Goal: Task Accomplishment & Management: Contribute content

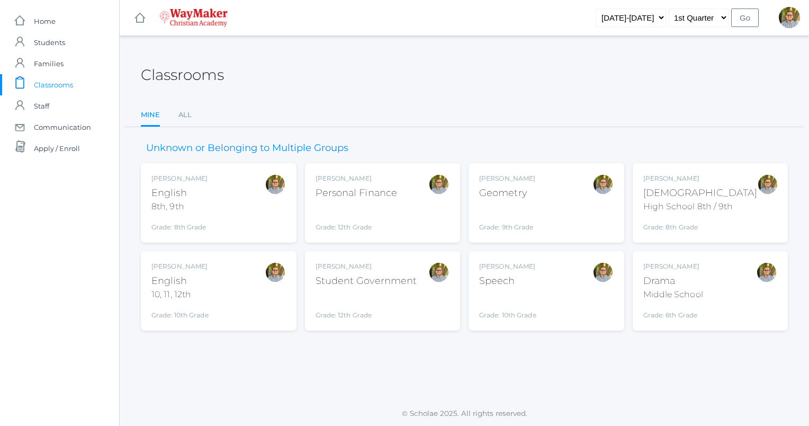
click at [724, 197] on div "[DEMOGRAPHIC_DATA]" at bounding box center [701, 193] width 114 height 14
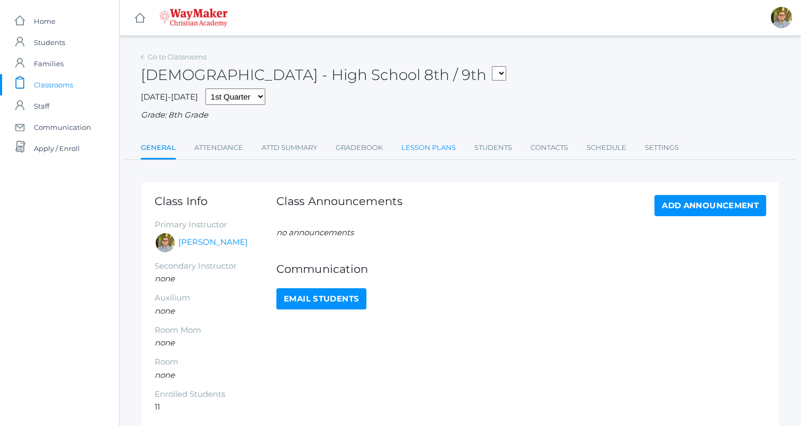
click at [415, 143] on link "Lesson Plans" at bounding box center [428, 147] width 55 height 21
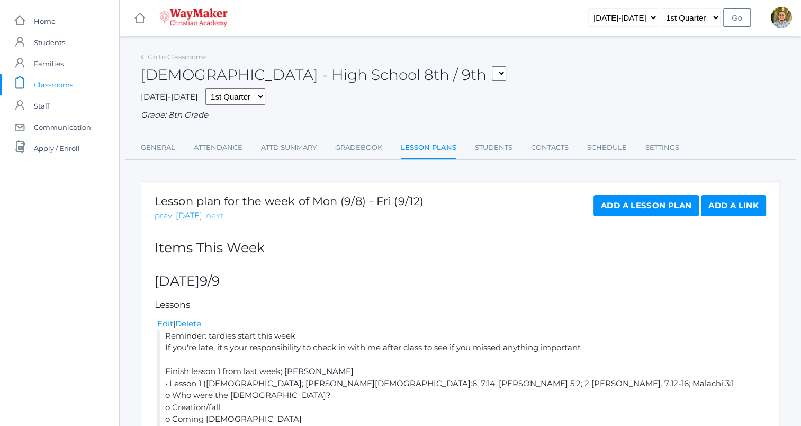
click at [207, 213] on link "next" at bounding box center [214, 216] width 17 height 12
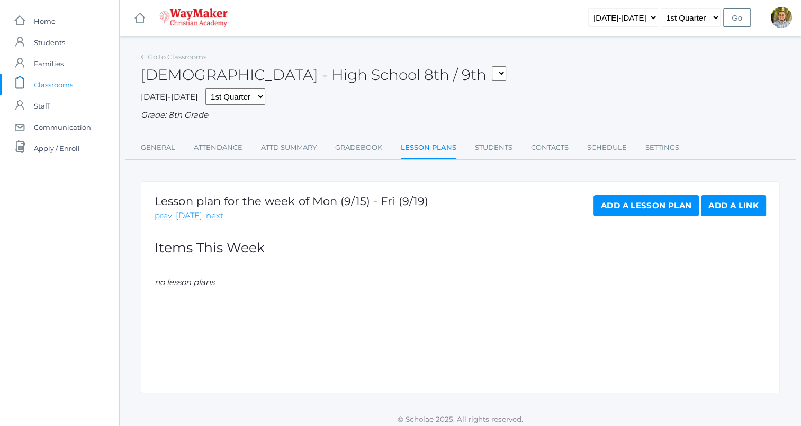
click at [649, 201] on link "Add a Lesson Plan" at bounding box center [646, 205] width 105 height 21
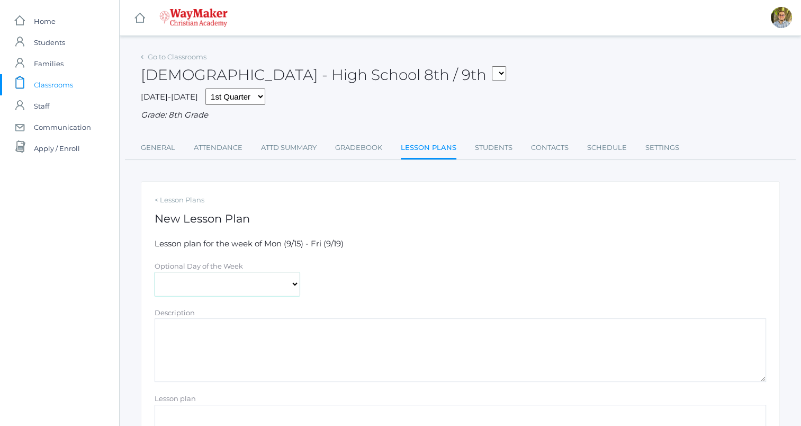
click at [261, 280] on select "[DATE] [DATE] [DATE] [DATE] [DATE]" at bounding box center [227, 284] width 145 height 24
click at [155, 272] on select "[DATE] [DATE] [DATE] [DATE] [DATE]" at bounding box center [227, 284] width 145 height 24
click at [265, 287] on select "Monday Tuesday Wednesday Thursday Friday" at bounding box center [227, 284] width 145 height 24
select select "2025-09-16"
click at [155, 272] on select "Monday Tuesday Wednesday Thursday Friday" at bounding box center [227, 284] width 145 height 24
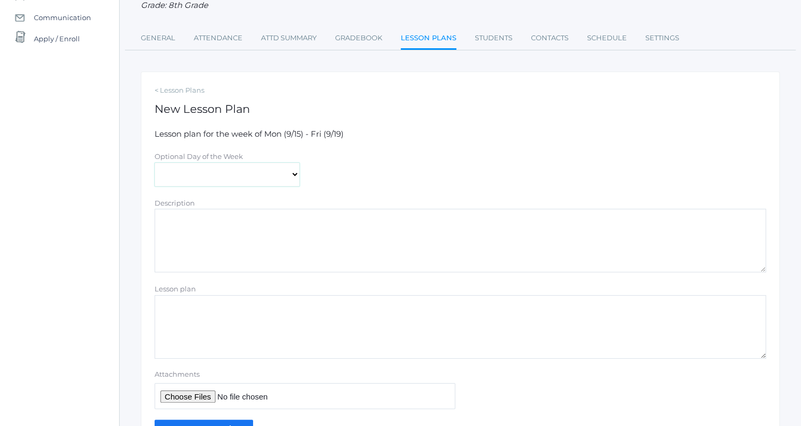
scroll to position [110, 0]
click at [358, 334] on textarea "Lesson plan" at bounding box center [461, 326] width 612 height 64
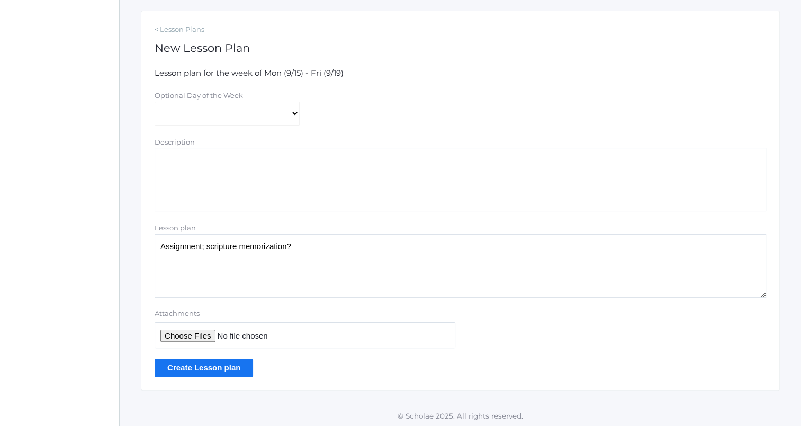
scroll to position [172, 0]
type textarea "Assignment; scripture memorization?"
click at [210, 373] on input "Create Lesson plan" at bounding box center [204, 366] width 99 height 17
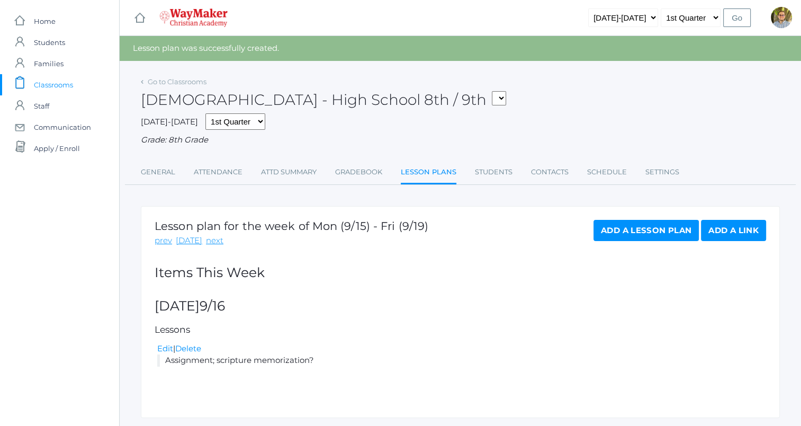
click at [64, 85] on span "Classrooms" at bounding box center [53, 84] width 39 height 21
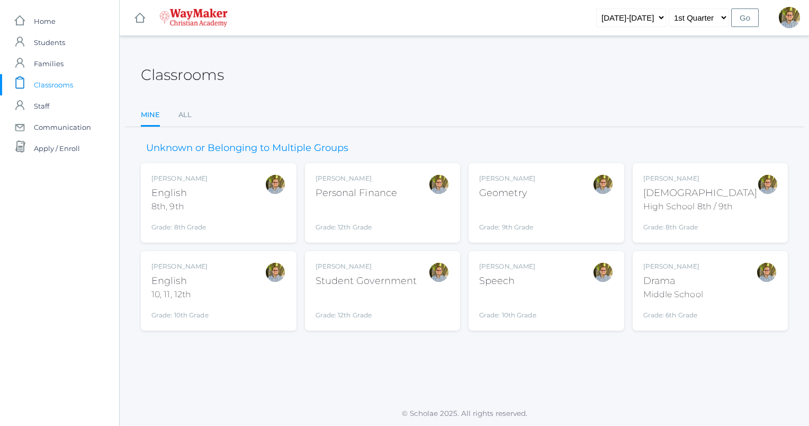
click at [479, 375] on div "Classrooms Mine All Mine All Unknown or Belonging to Multiple Groups Kylen Brai…" at bounding box center [465, 218] width 690 height 338
click at [727, 281] on div "Kylen Braileanu Drama Middle School Grade: 6th Grade THEATER" at bounding box center [711, 291] width 135 height 58
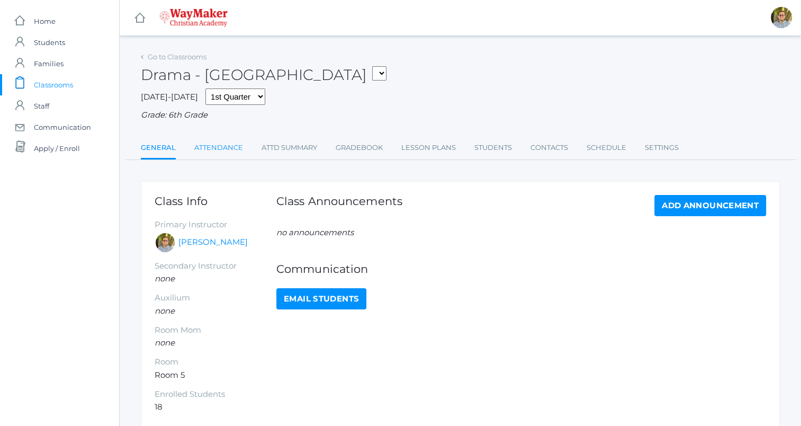
click at [222, 142] on link "Attendance" at bounding box center [218, 147] width 49 height 21
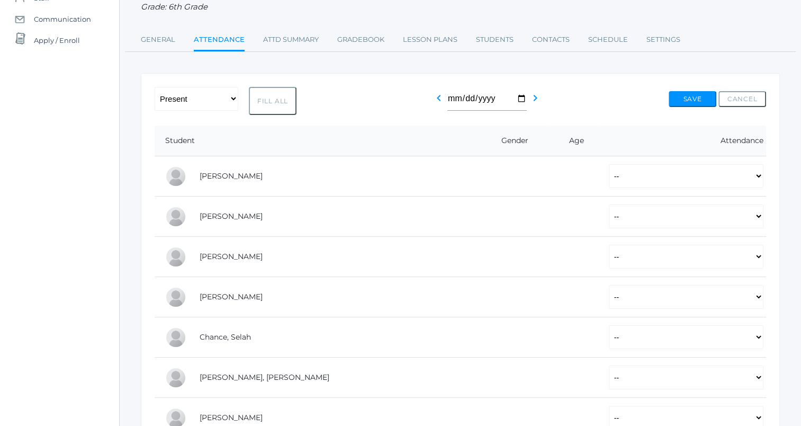
scroll to position [110, 0]
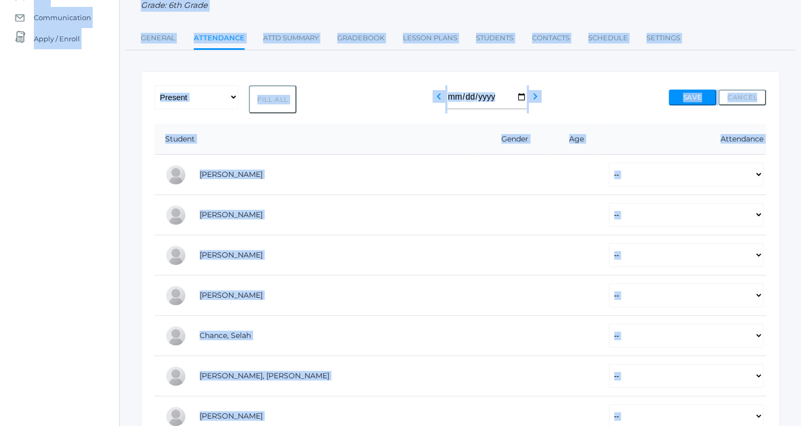
click at [196, 172] on td "Baker, Josey" at bounding box center [331, 175] width 285 height 40
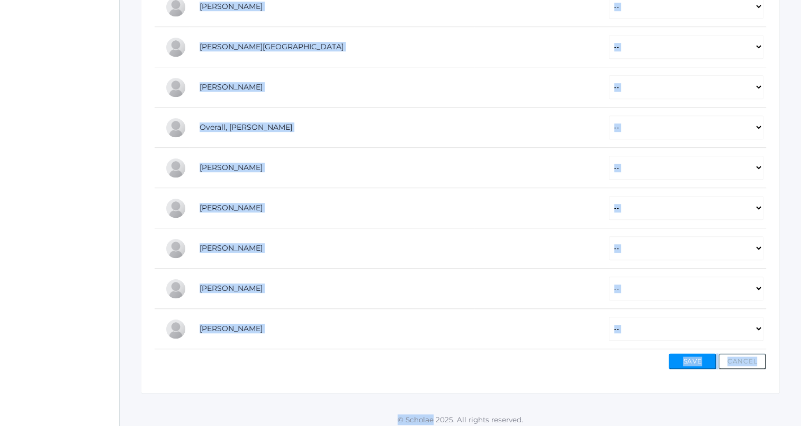
scroll to position [644, 0]
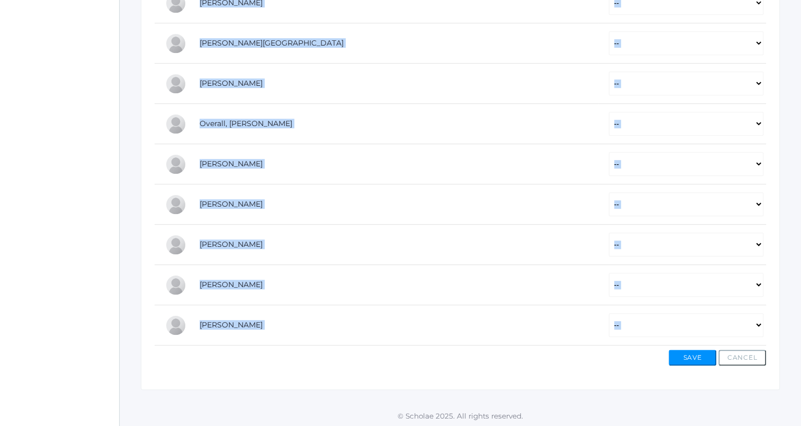
drag, startPoint x: 196, startPoint y: 172, endPoint x: 792, endPoint y: 323, distance: 614.8
click at [475, 186] on td at bounding box center [511, 204] width 73 height 40
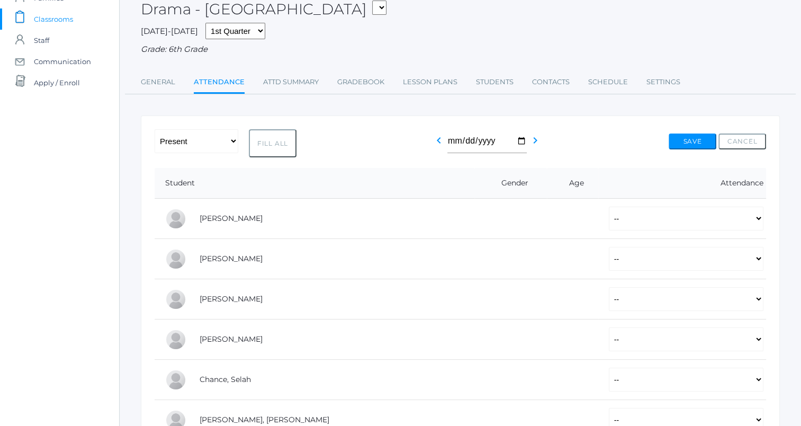
scroll to position [0, 0]
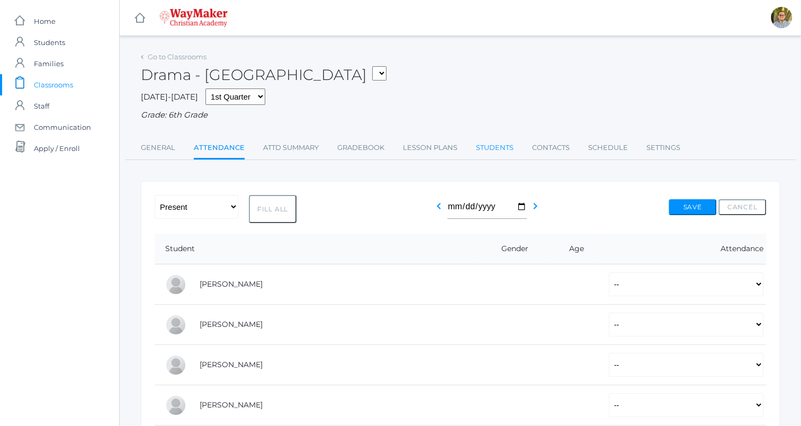
click at [491, 153] on link "Students" at bounding box center [495, 147] width 38 height 21
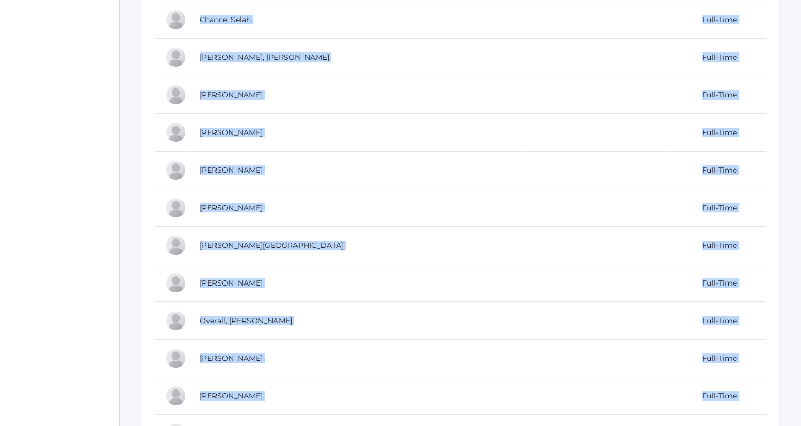
scroll to position [527, 0]
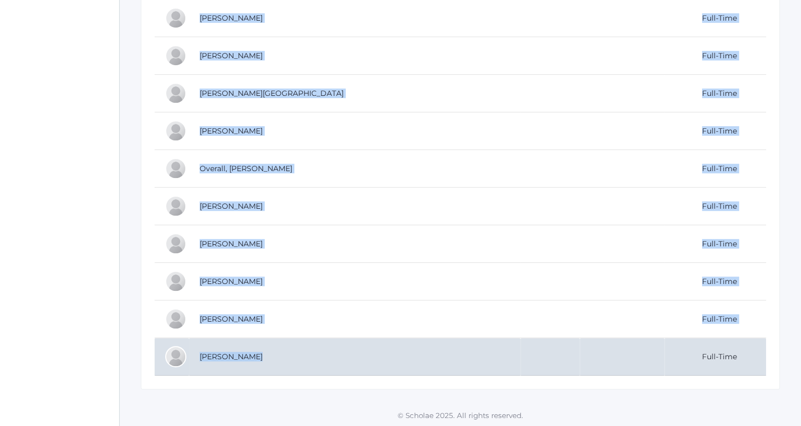
drag, startPoint x: 189, startPoint y: 44, endPoint x: 268, endPoint y: 360, distance: 326.0
click at [268, 360] on table "Student Age Gender Program Baker, Josey Full-Time Brozek, Gabby Full-Time Broze…" at bounding box center [461, 22] width 612 height 708
copy table "nt Age Gender Program Baker, Josey Full-Time Brozek, Gabby Full-Time Brozek, Pi…"
